Goal: Use online tool/utility: Utilize a website feature to perform a specific function

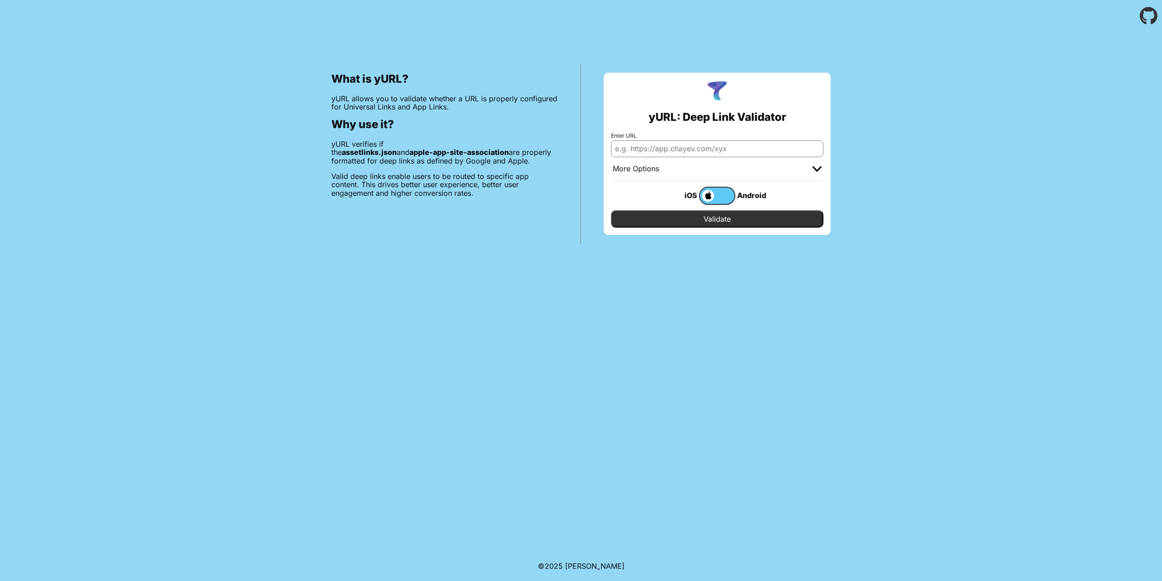
click at [685, 147] on input "Enter URL" at bounding box center [717, 148] width 212 height 16
type input "[URL][DOMAIN_NAME]"
drag, startPoint x: 762, startPoint y: 146, endPoint x: 746, endPoint y: 143, distance: 16.0
click at [746, 143] on input "[URL][DOMAIN_NAME]" at bounding box center [717, 148] width 212 height 16
drag, startPoint x: 746, startPoint y: 143, endPoint x: 571, endPoint y: 132, distance: 176.0
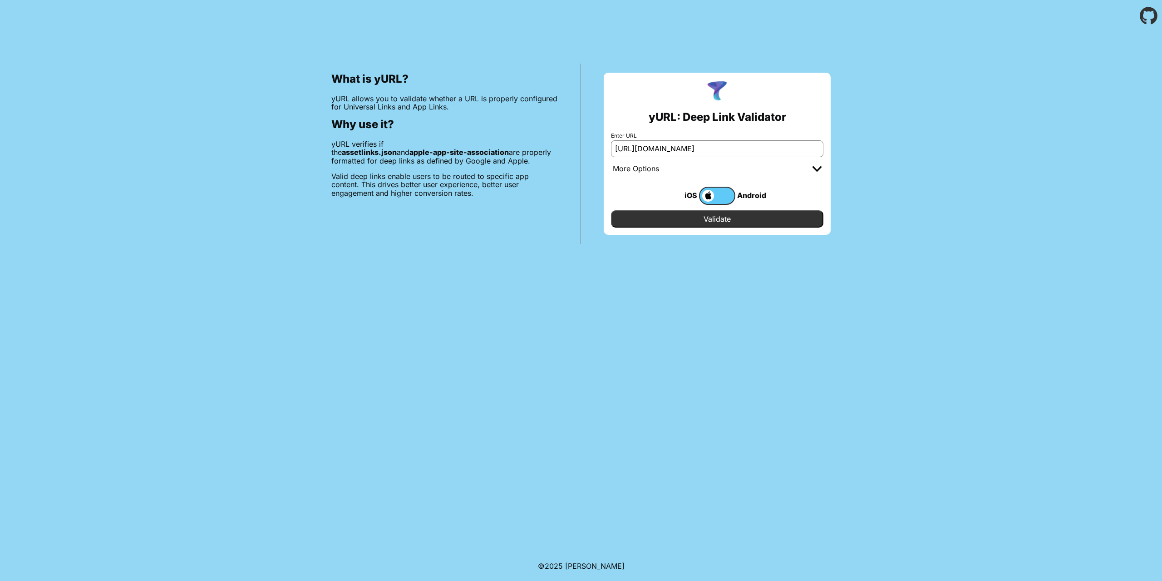
click at [571, 132] on div "What is yURL? yURL allows you to validate whether a URL is properly configured …" at bounding box center [581, 138] width 1162 height 212
click at [815, 169] on img at bounding box center [817, 168] width 9 height 5
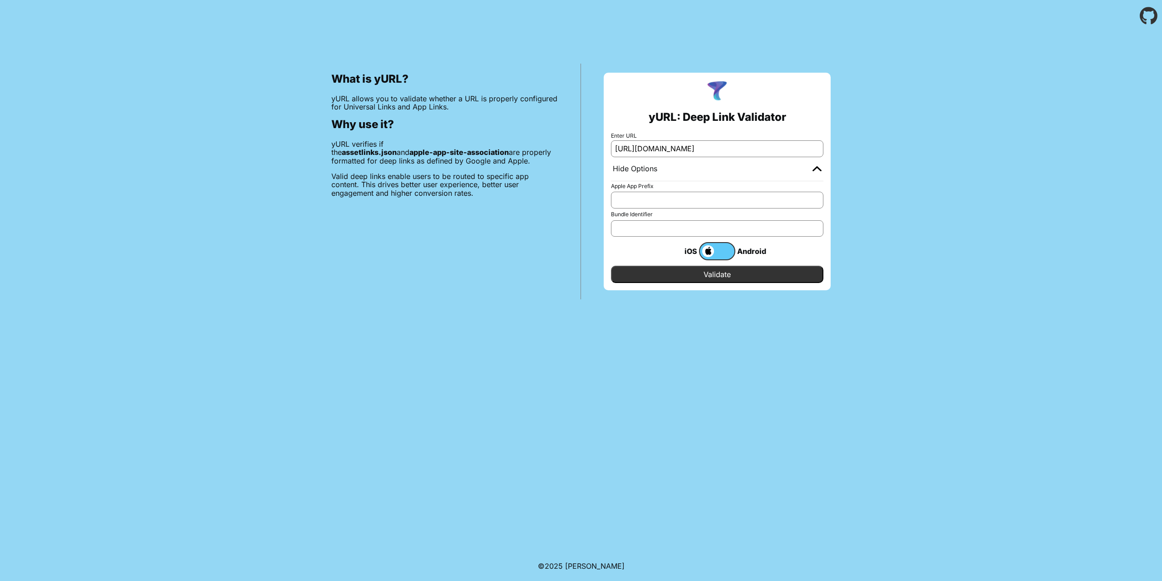
click at [660, 203] on input "Apple App Prefix" at bounding box center [717, 200] width 212 height 16
click at [659, 197] on input "Apple App Prefix" at bounding box center [717, 200] width 212 height 16
click at [667, 221] on input "Bundle Identifier" at bounding box center [717, 228] width 212 height 16
click at [720, 275] on input "Validate" at bounding box center [717, 274] width 212 height 17
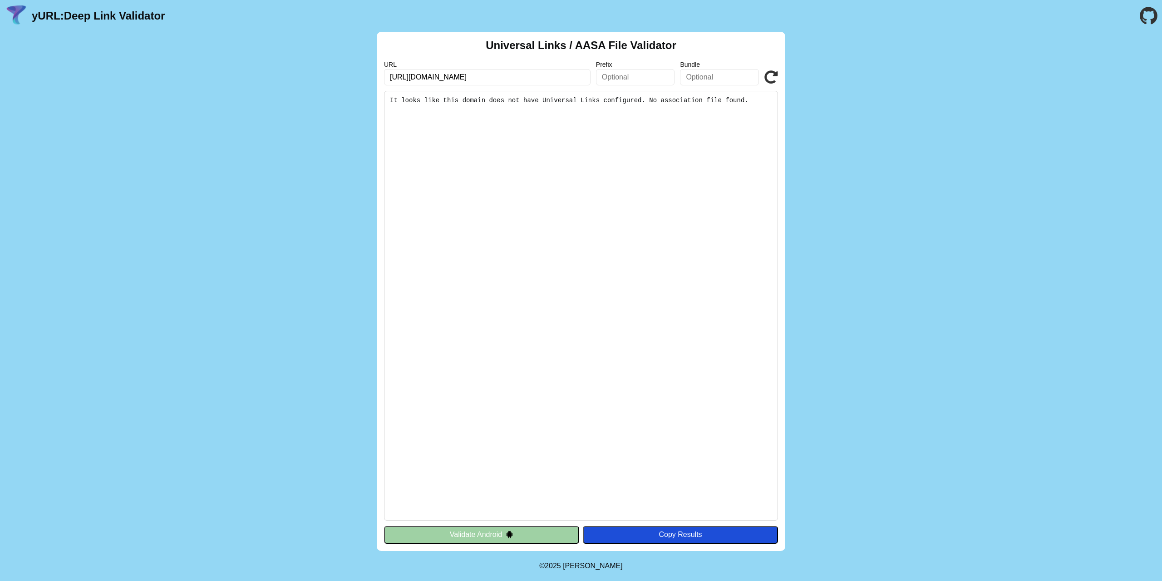
click at [540, 94] on pre "It looks like this domain does not have Universal Links configured. No associat…" at bounding box center [581, 305] width 394 height 429
click at [550, 103] on pre "It looks like this domain does not have Universal Links configured. No associat…" at bounding box center [581, 305] width 394 height 429
click at [556, 103] on pre "It looks like this domain does not have Universal Links configured. No associat…" at bounding box center [581, 305] width 394 height 429
click at [567, 102] on pre "It looks like this domain does not have Universal Links configured. No associat…" at bounding box center [581, 305] width 394 height 429
click at [611, 103] on pre "It looks like this domain does not have Universal Links configured. No associat…" at bounding box center [581, 305] width 394 height 429
